Goal: Task Accomplishment & Management: Manage account settings

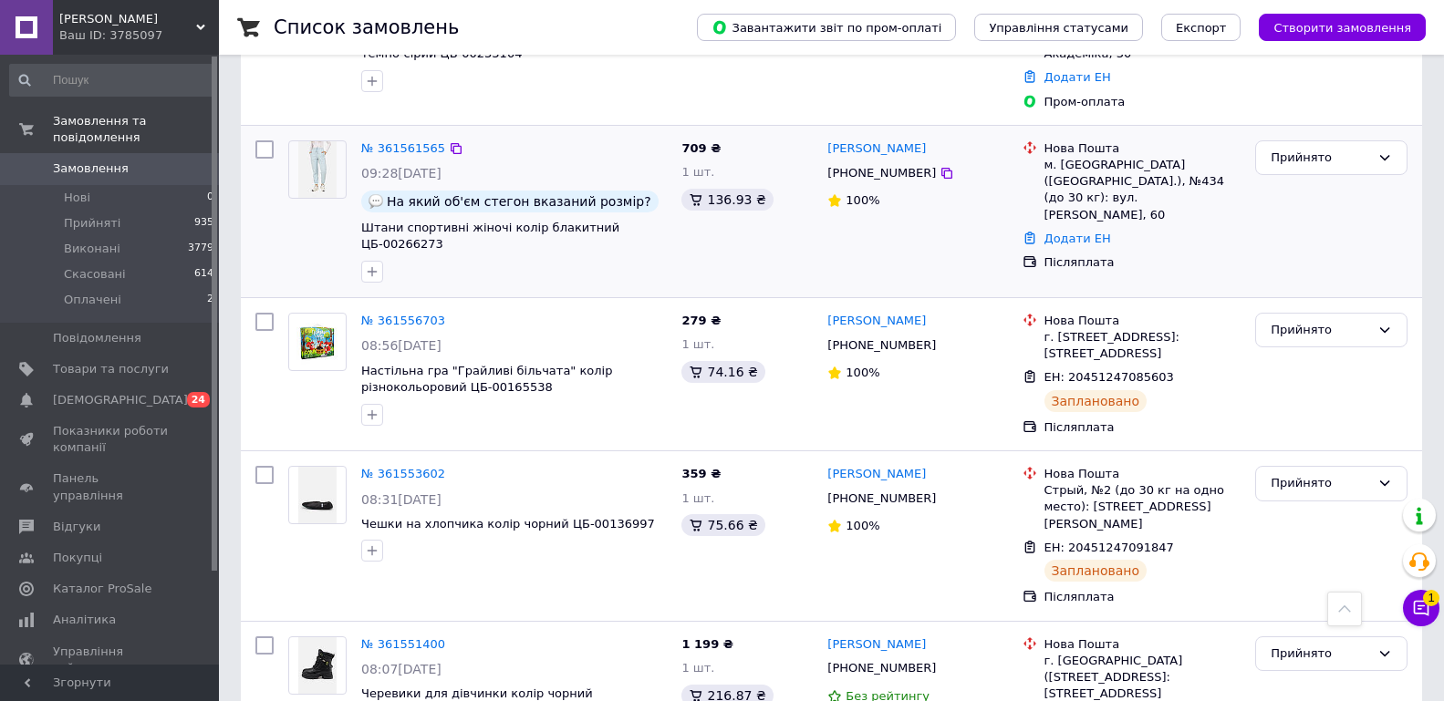
scroll to position [274, 0]
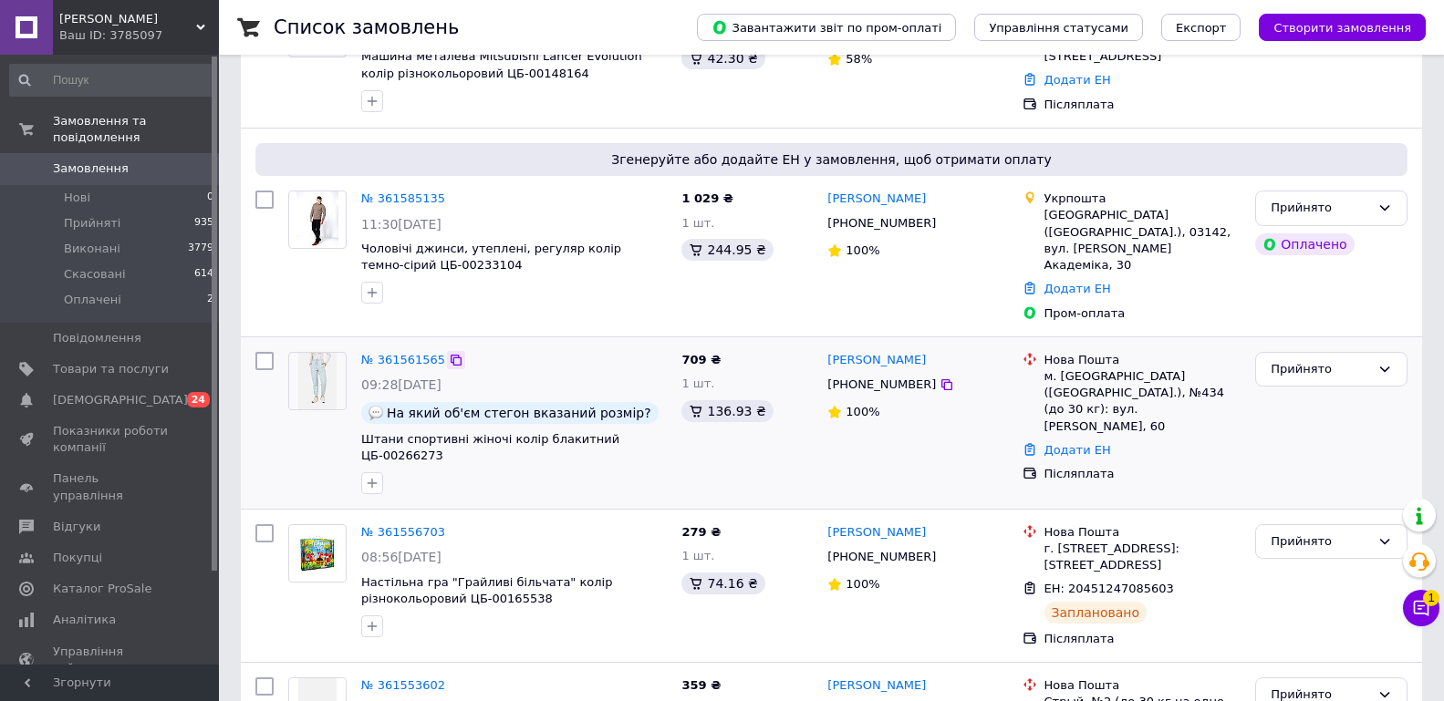
click at [451, 355] on icon at bounding box center [456, 360] width 11 height 11
click at [449, 353] on icon at bounding box center [456, 360] width 15 height 15
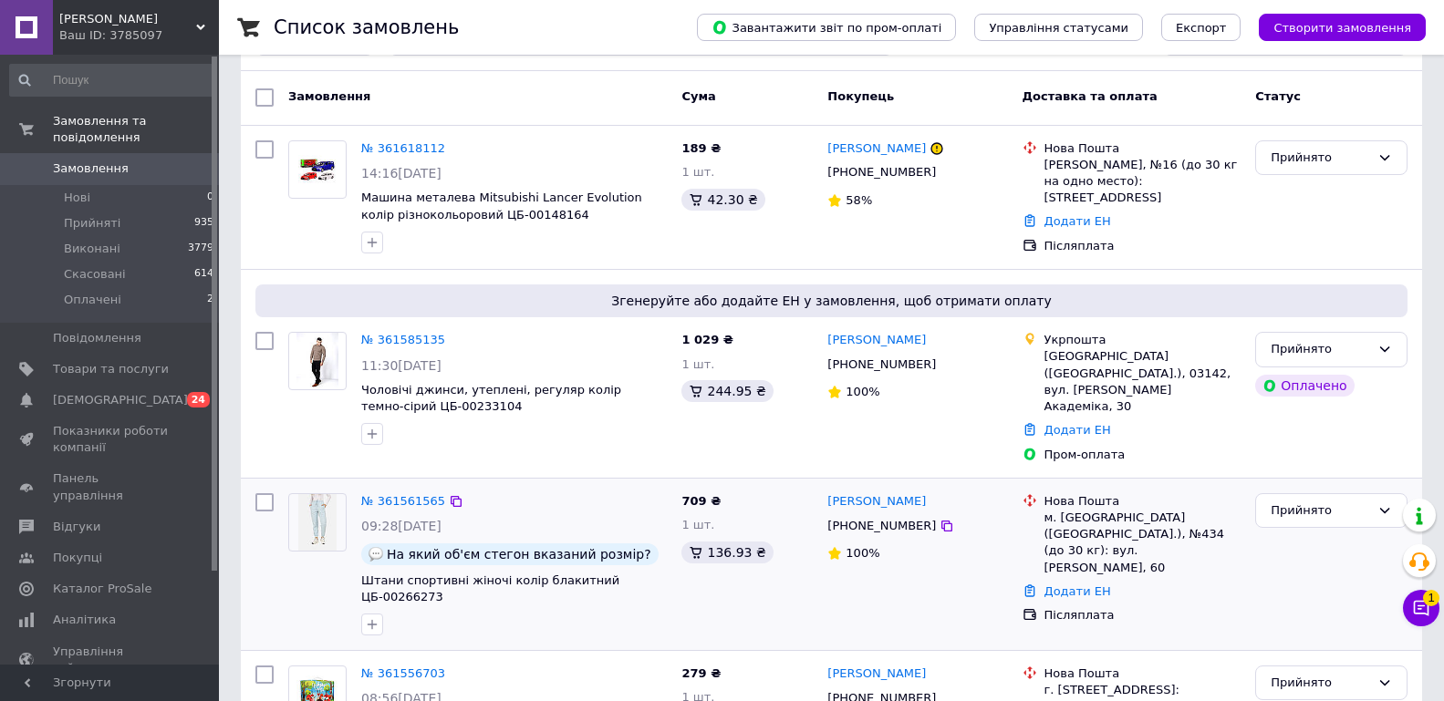
scroll to position [91, 0]
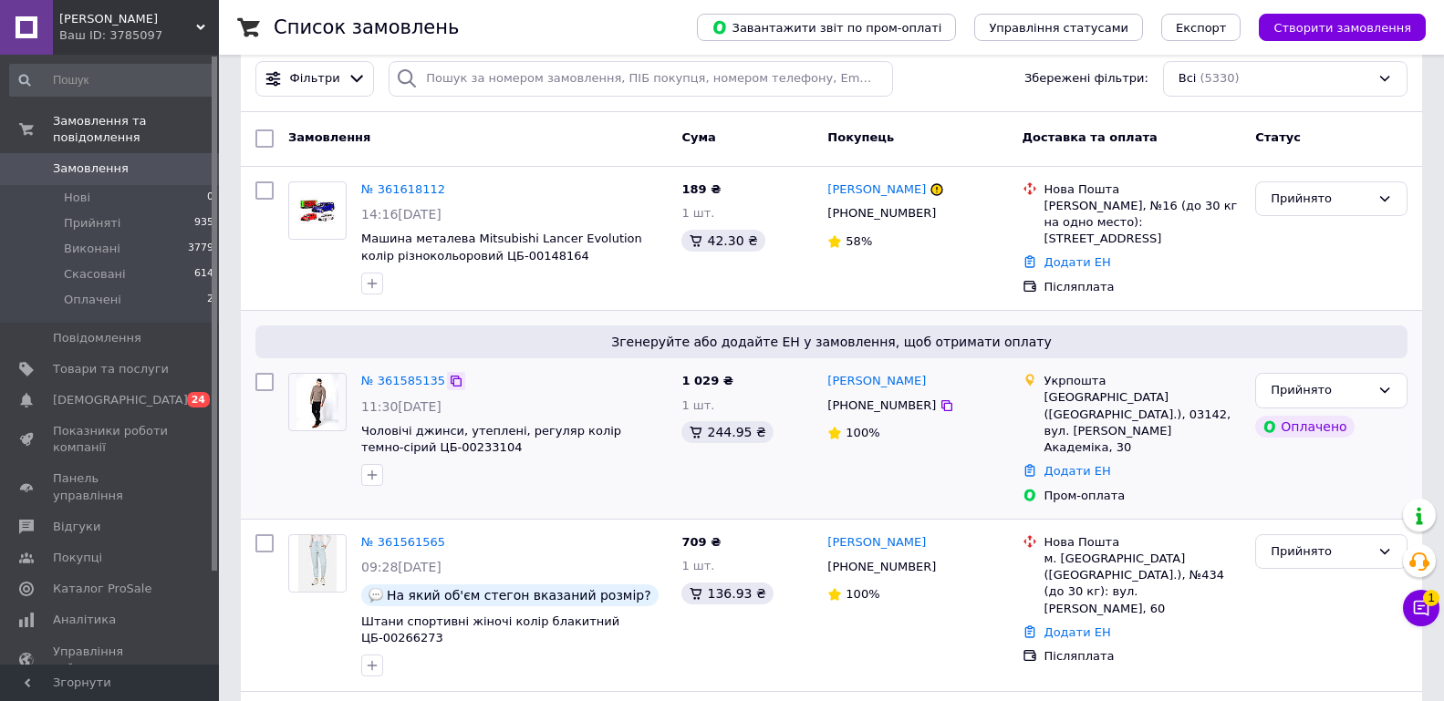
click at [451, 380] on icon at bounding box center [456, 381] width 11 height 11
click at [1090, 464] on link "Додати ЕН" at bounding box center [1077, 471] width 67 height 14
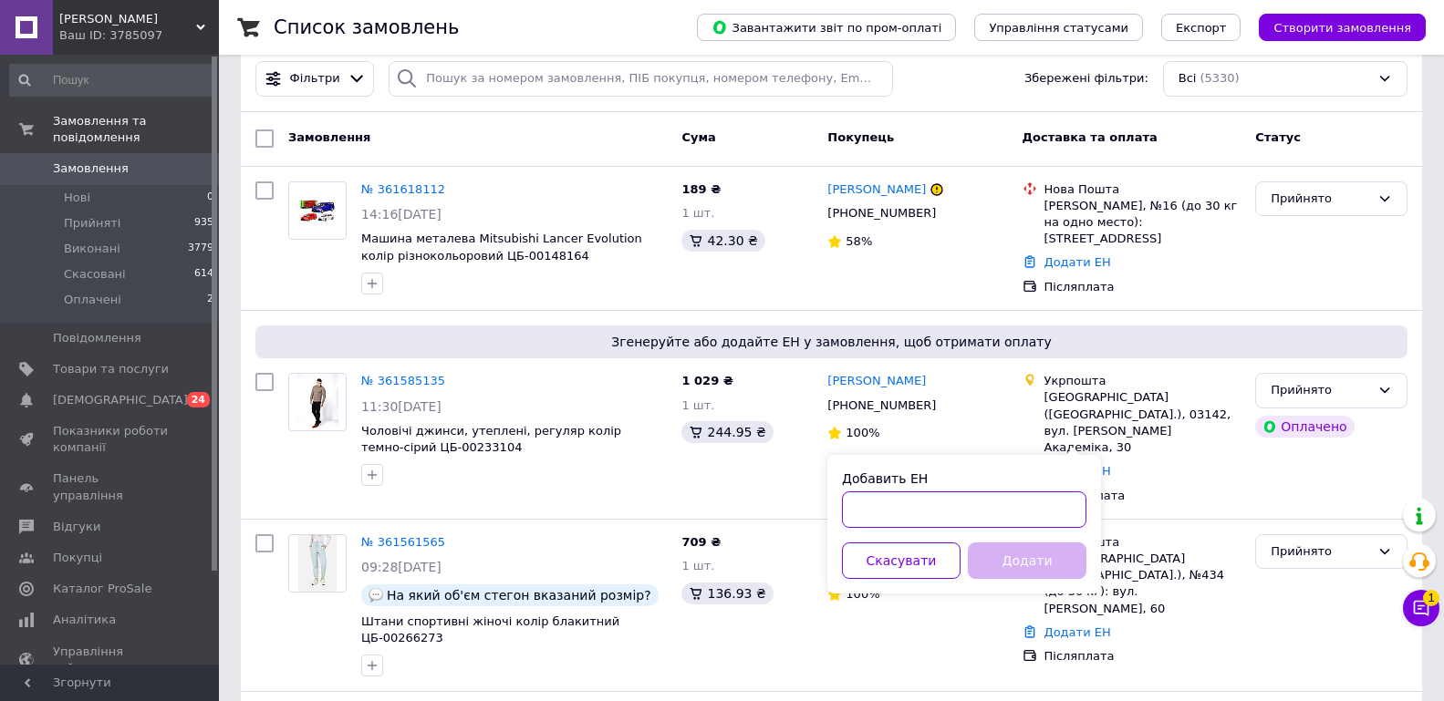
paste input "0505368948289"
type input "0505368948289"
click at [1038, 565] on button "Додати" at bounding box center [1027, 561] width 119 height 36
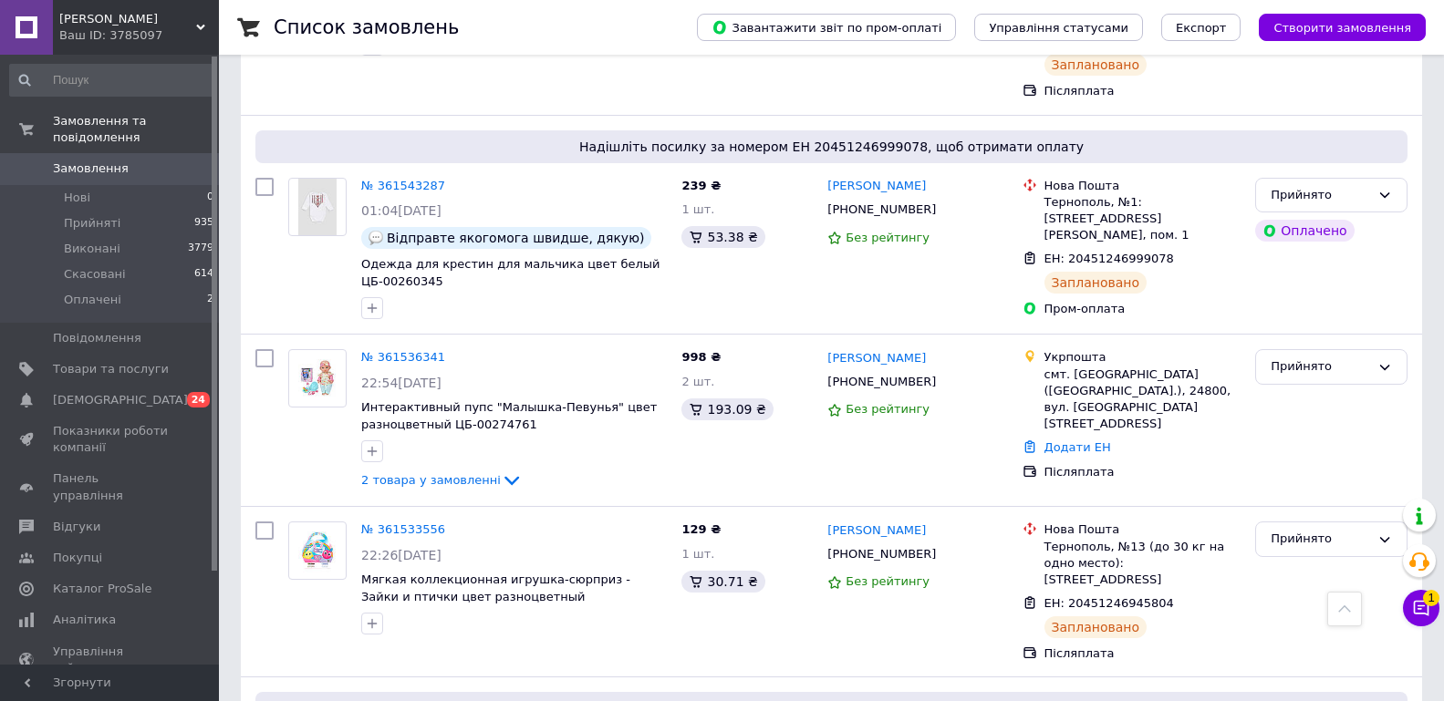
scroll to position [1459, 0]
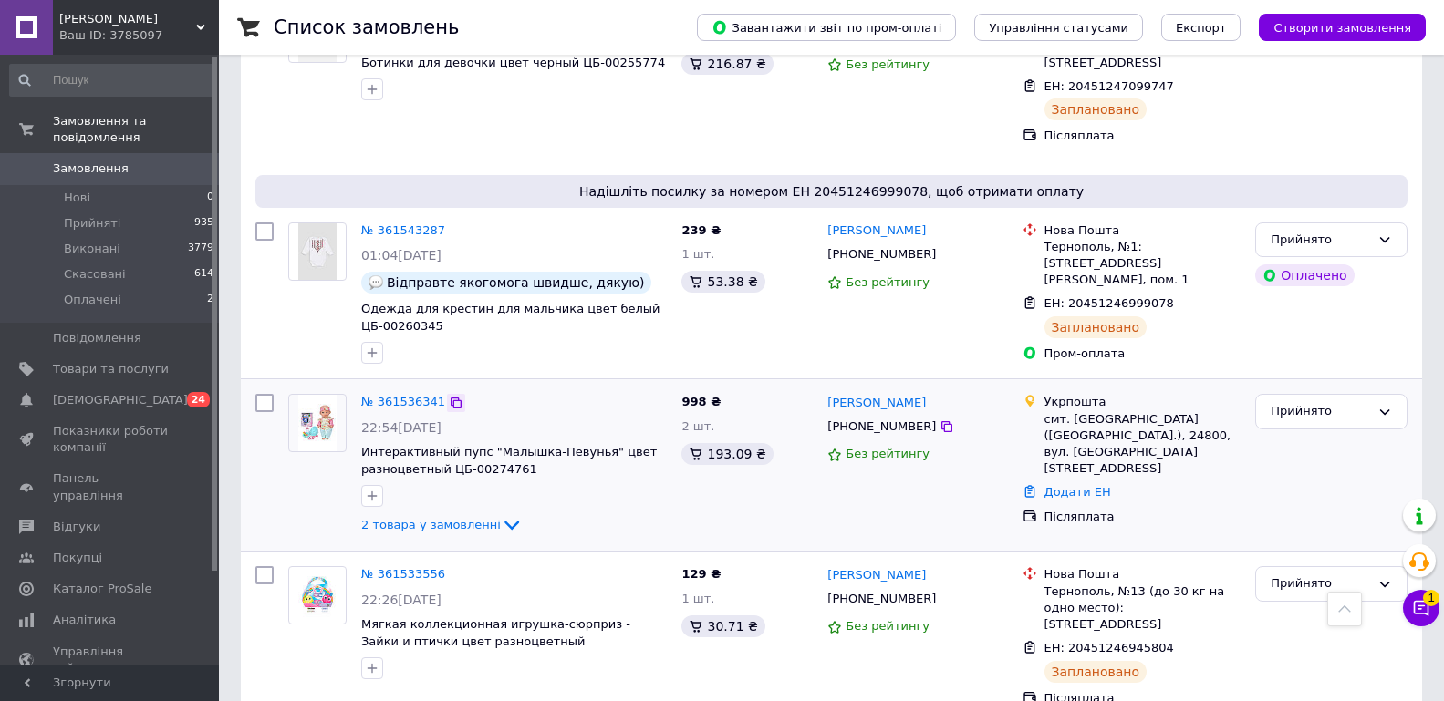
click at [449, 396] on icon at bounding box center [456, 403] width 15 height 15
click at [1072, 485] on link "Додати ЕН" at bounding box center [1077, 492] width 67 height 14
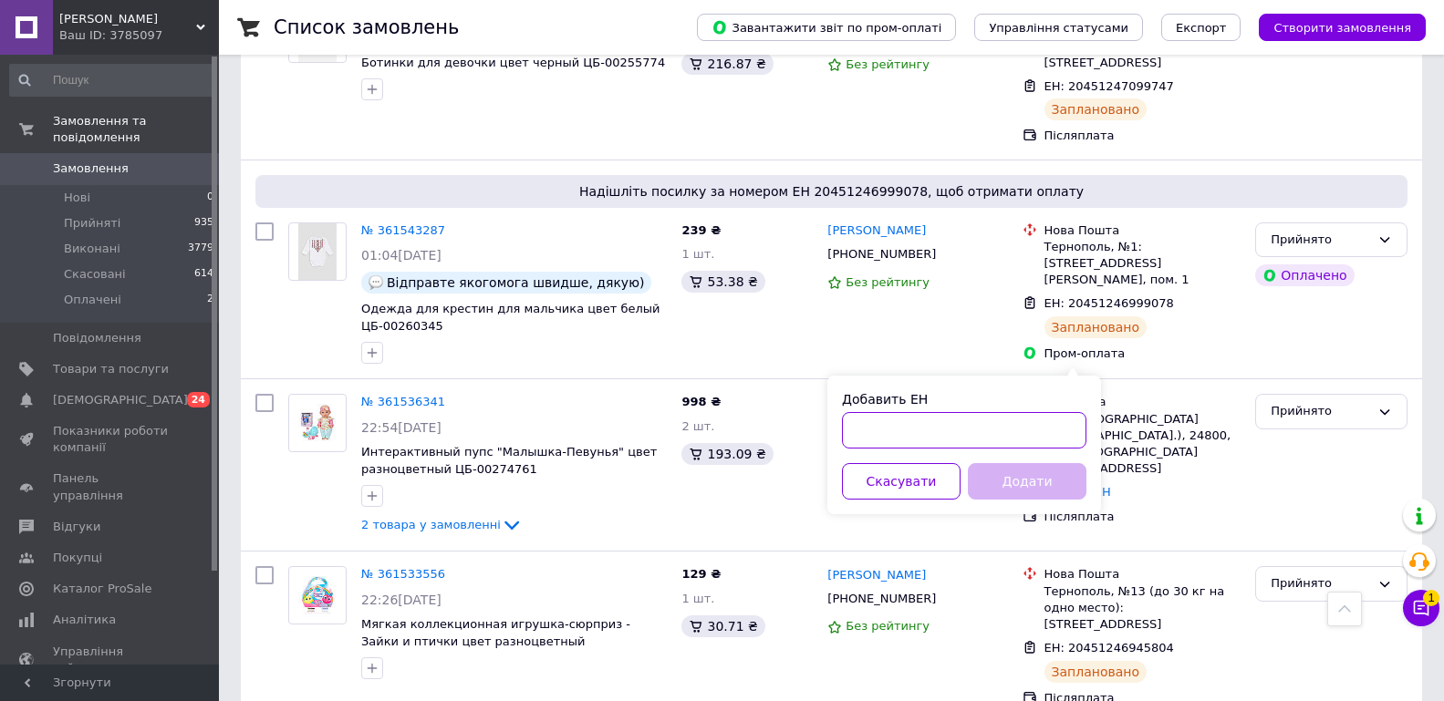
paste input "0505368723880"
type input "0505368723880"
click at [1016, 482] on button "Додати" at bounding box center [1027, 481] width 119 height 36
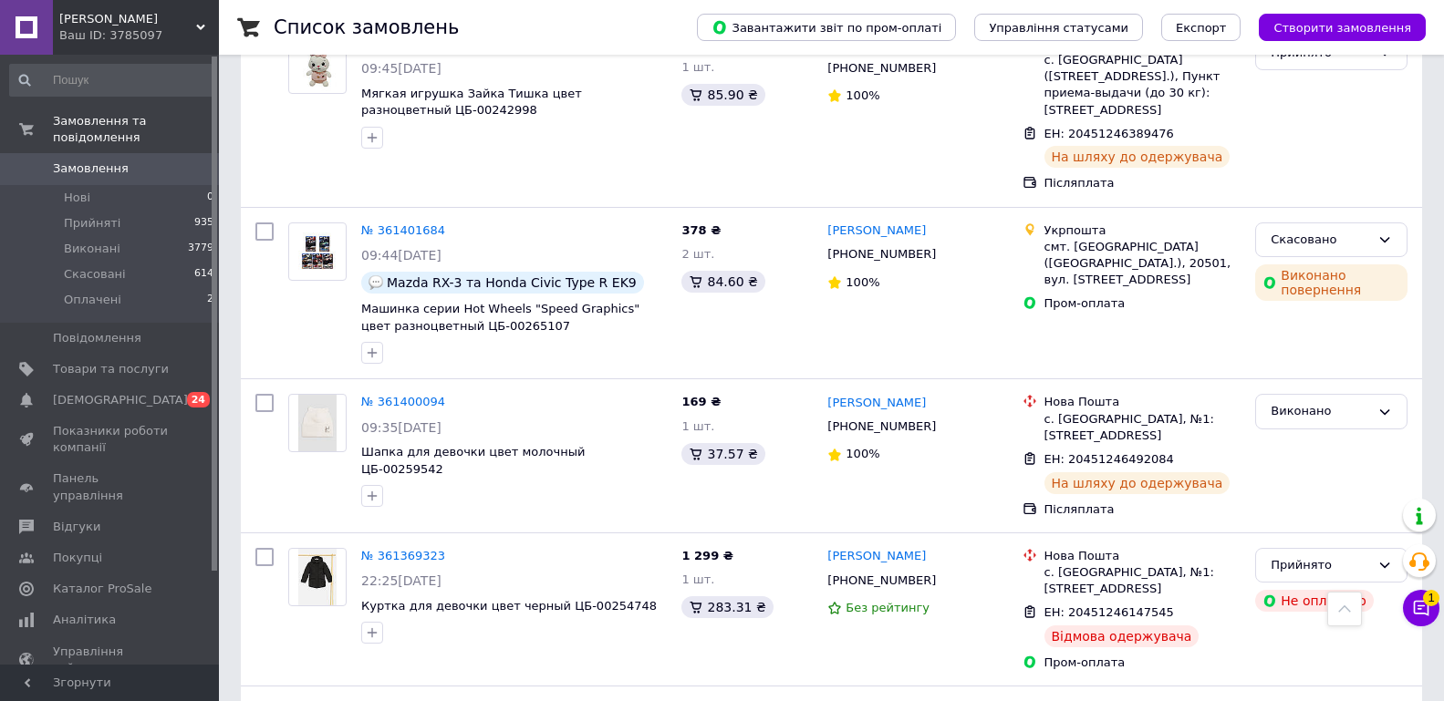
scroll to position [2961, 0]
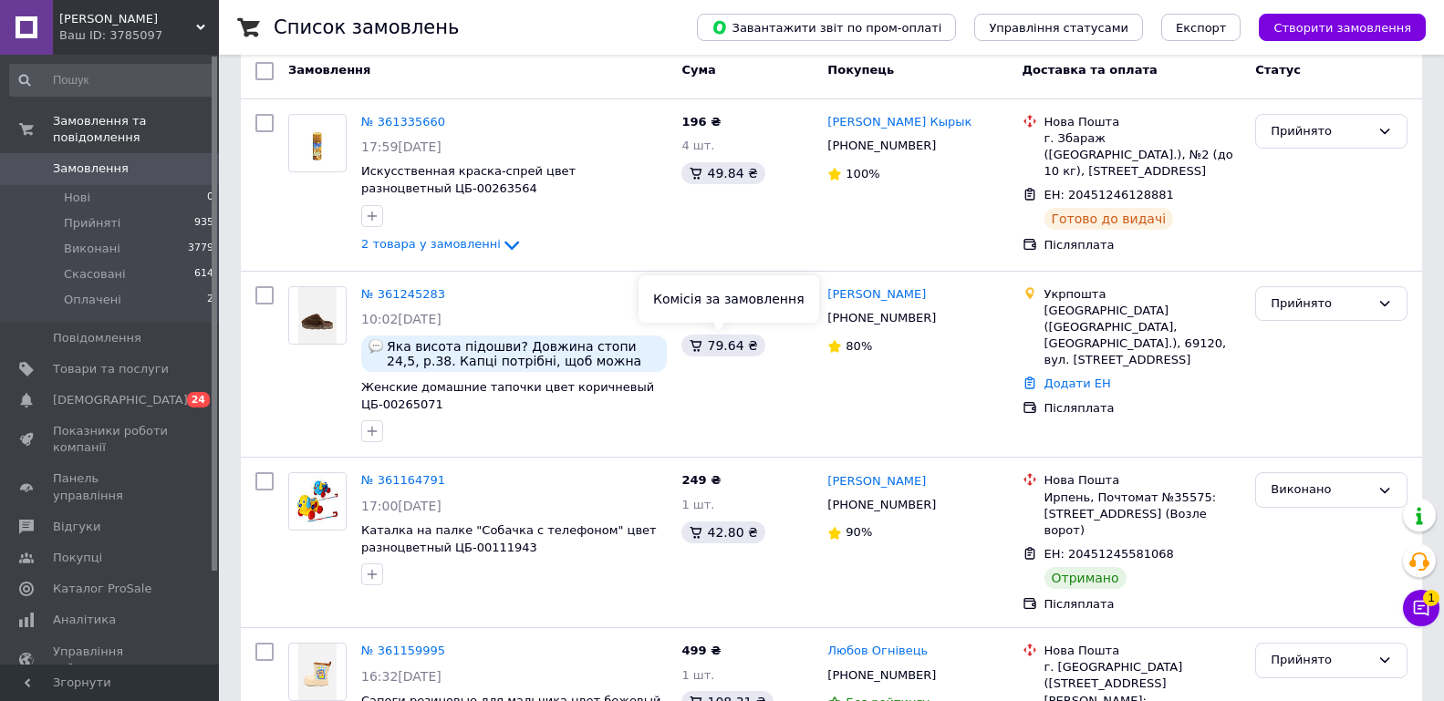
scroll to position [274, 0]
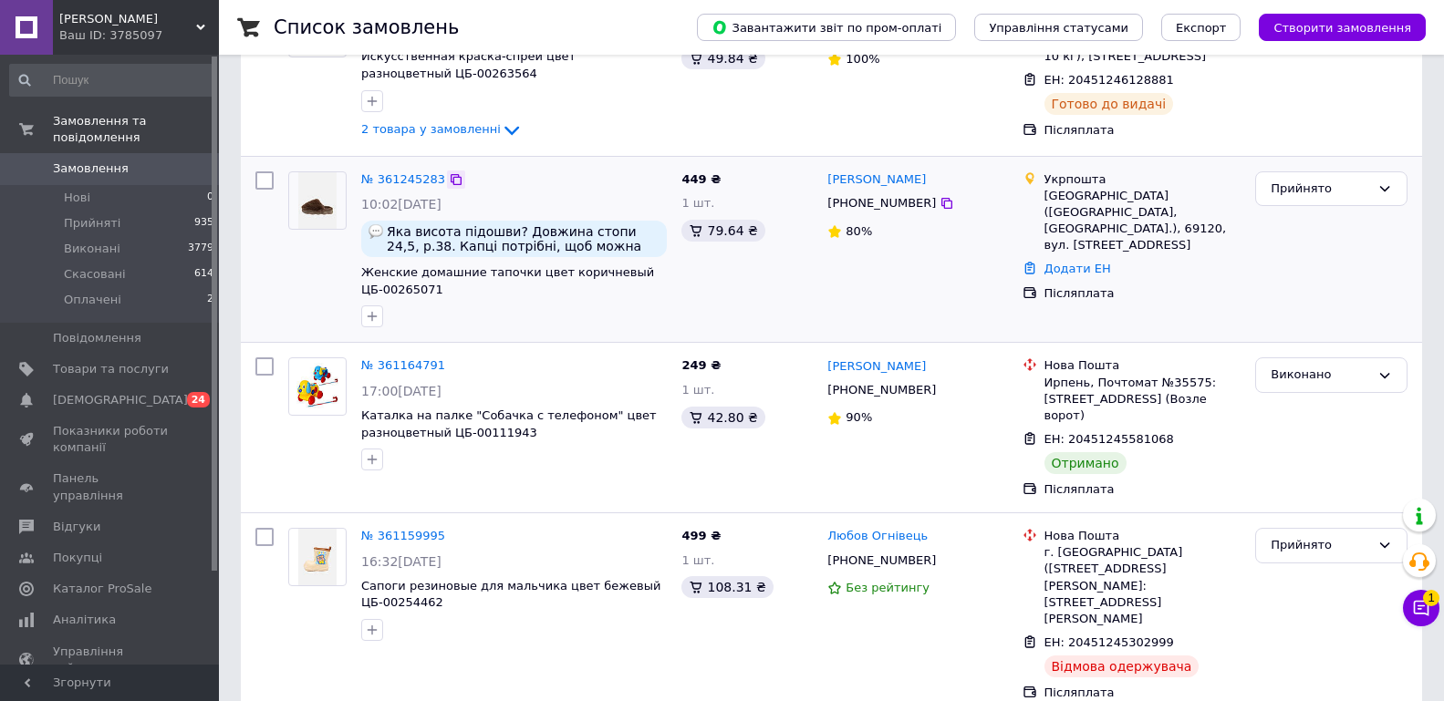
click at [449, 180] on icon at bounding box center [456, 179] width 15 height 15
click at [1076, 262] on link "Додати ЕН" at bounding box center [1077, 269] width 67 height 14
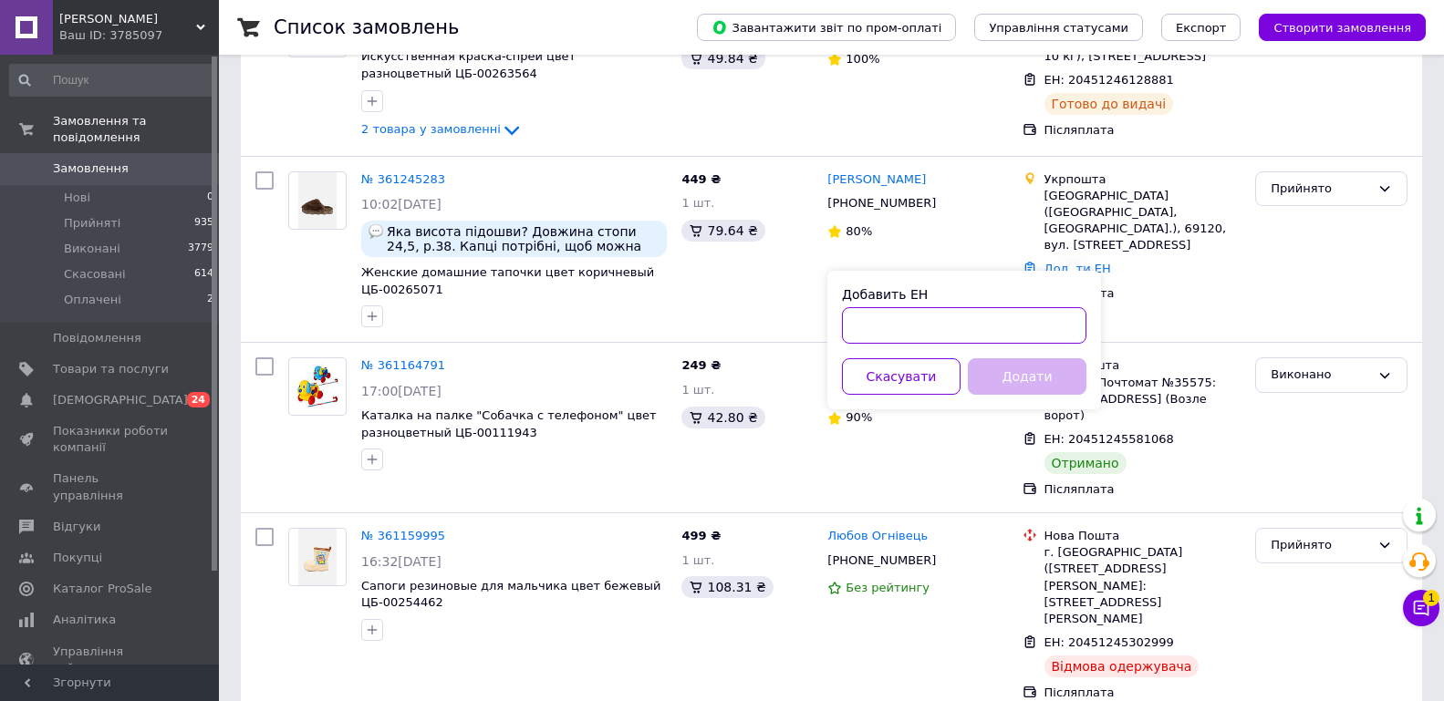
paste input "0505368216300"
type input "0505368216300"
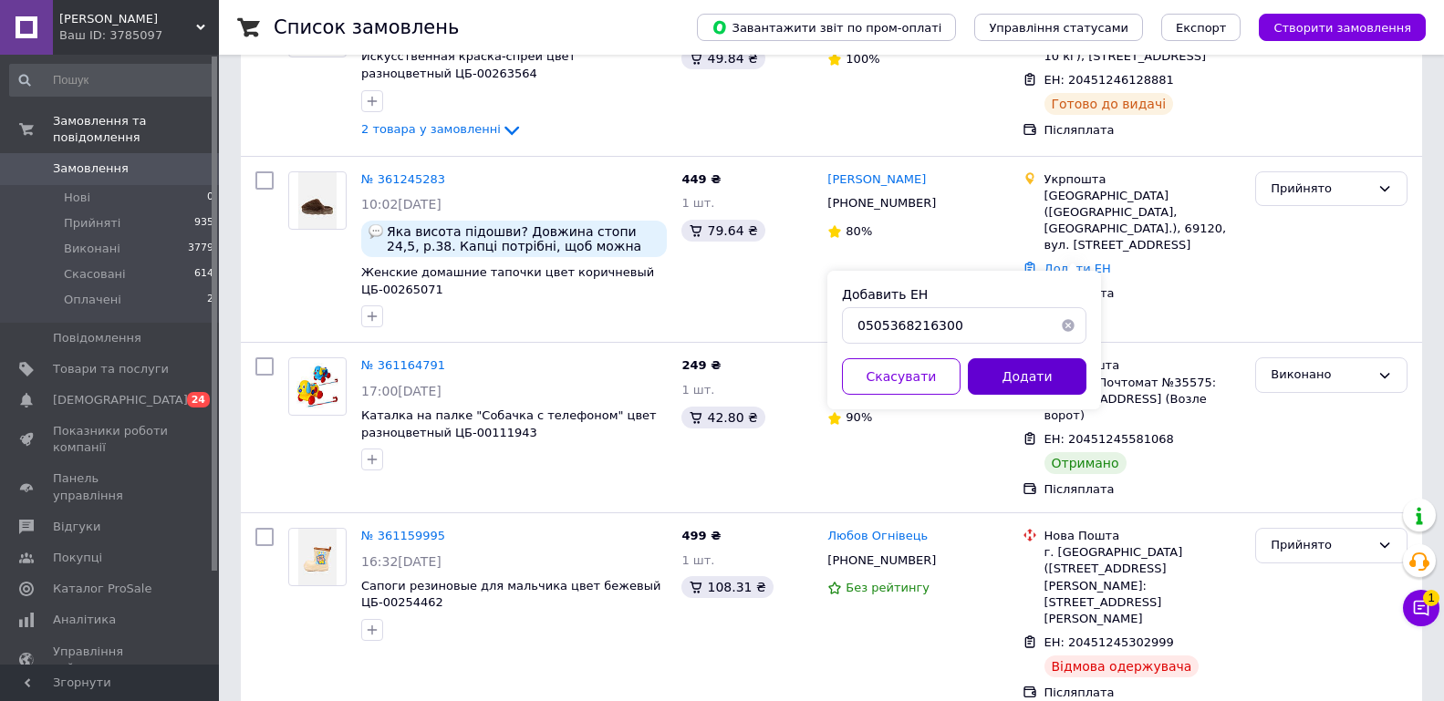
click at [1016, 374] on button "Додати" at bounding box center [1027, 376] width 119 height 36
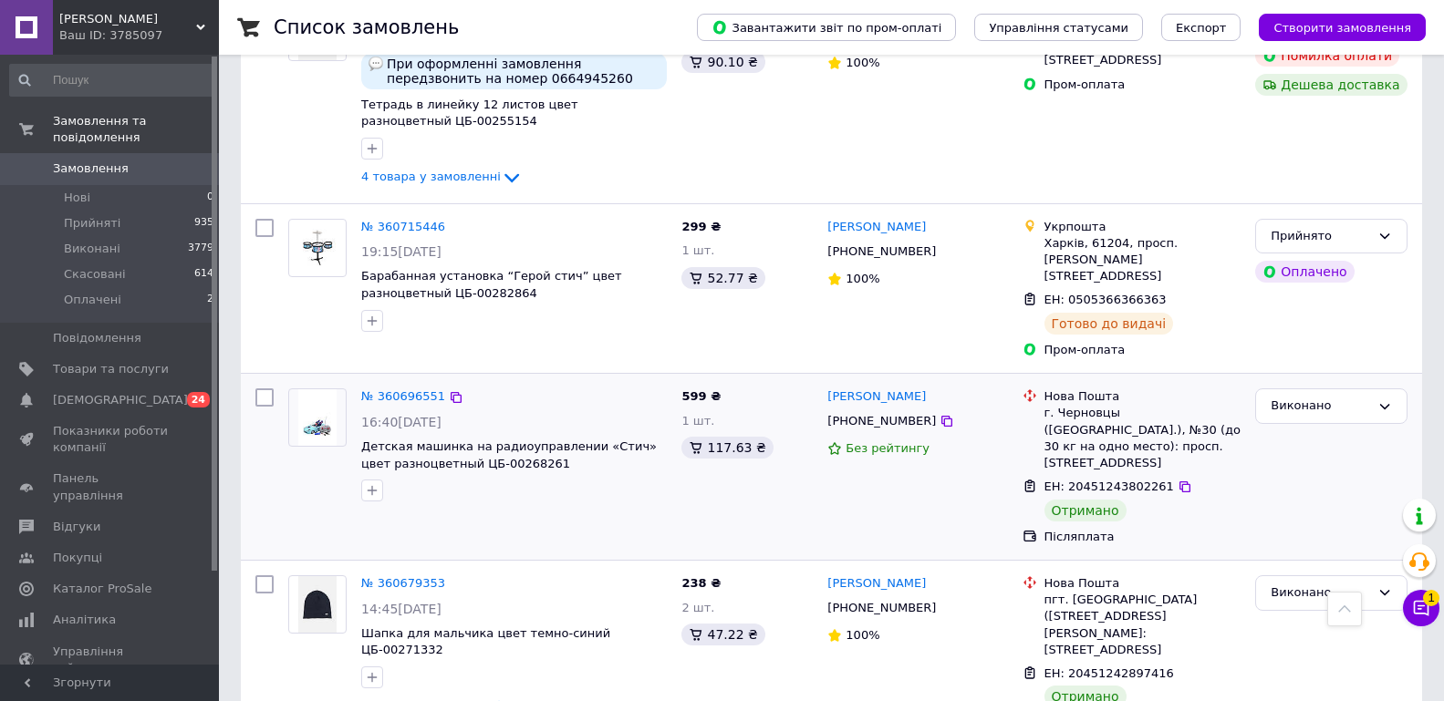
scroll to position [3078, 0]
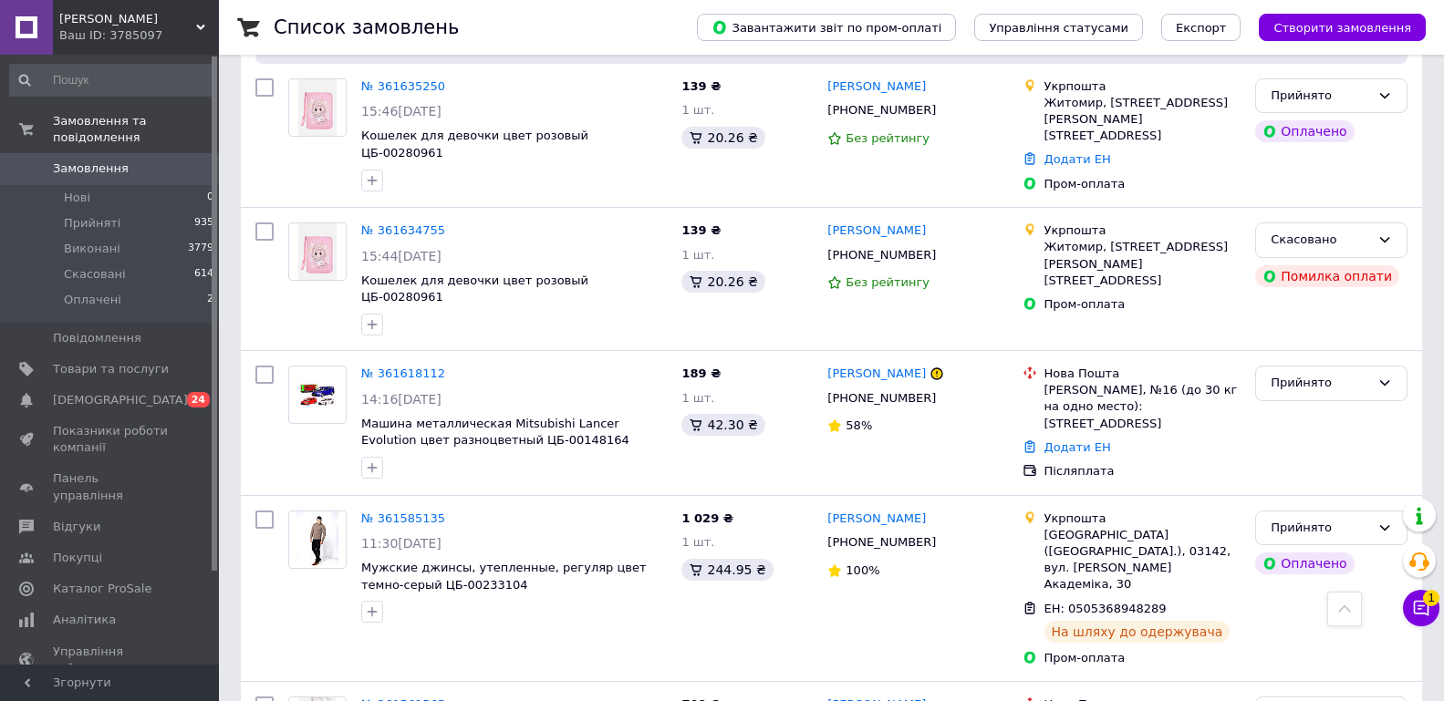
scroll to position [224, 0]
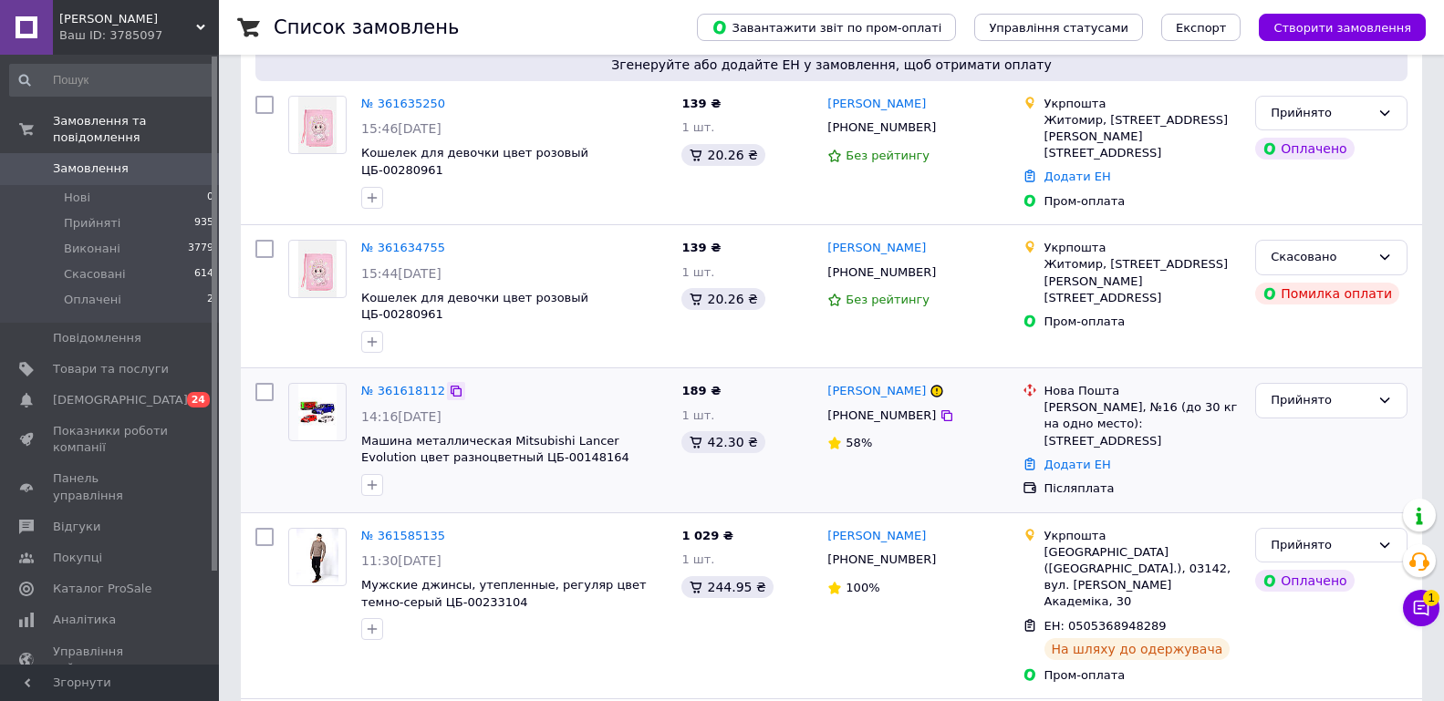
click at [449, 384] on icon at bounding box center [456, 391] width 15 height 15
